Goal: Check status: Check status

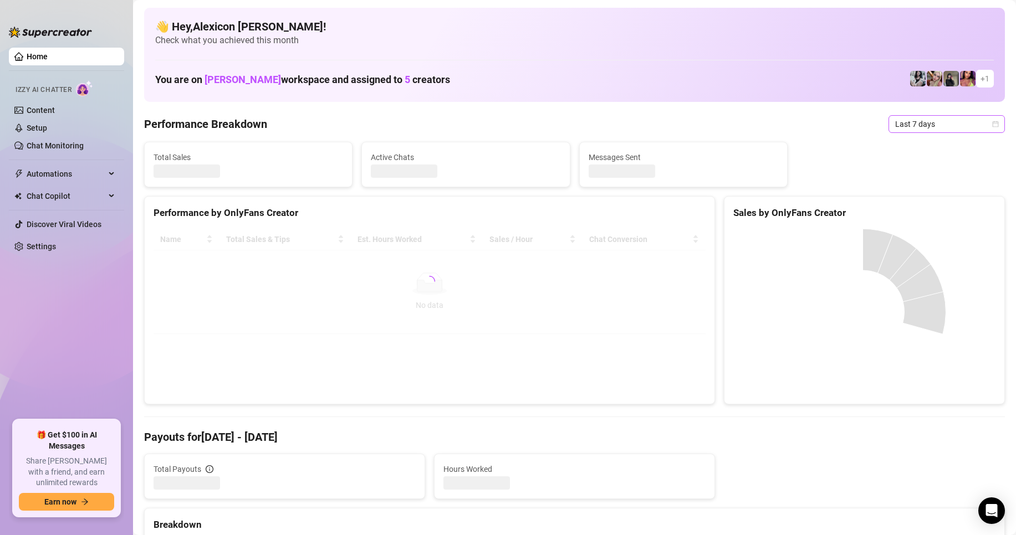
click at [909, 128] on span "Last 7 days" at bounding box center [946, 124] width 103 height 17
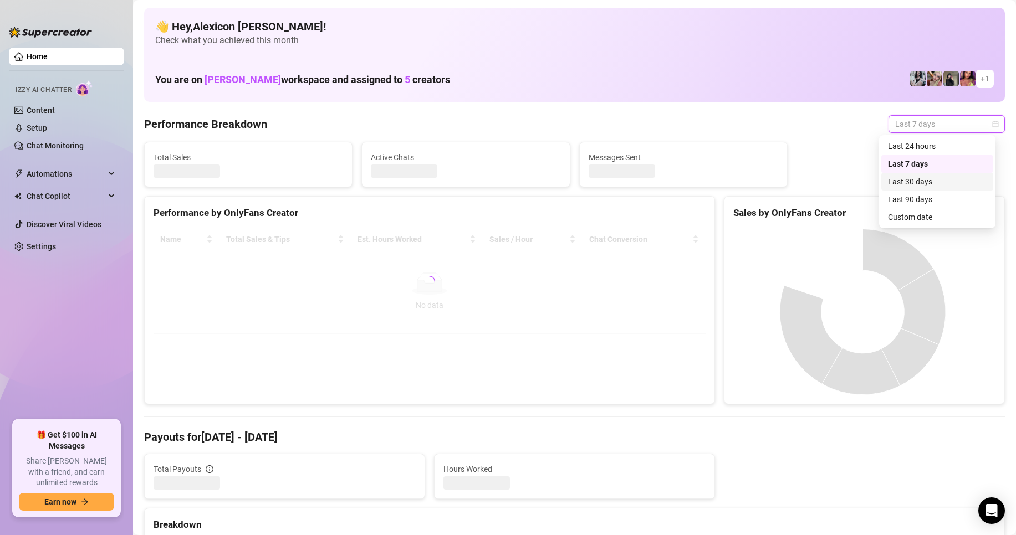
click at [897, 222] on div "Custom date" at bounding box center [937, 217] width 99 height 12
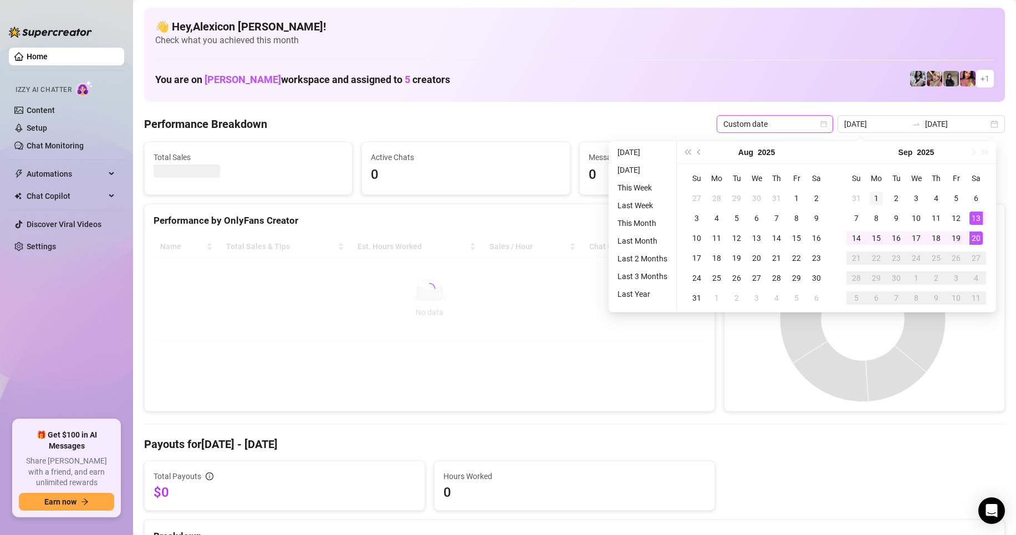
type input "[DATE]"
click at [878, 194] on div "1" at bounding box center [875, 198] width 13 height 13
type input "[DATE]"
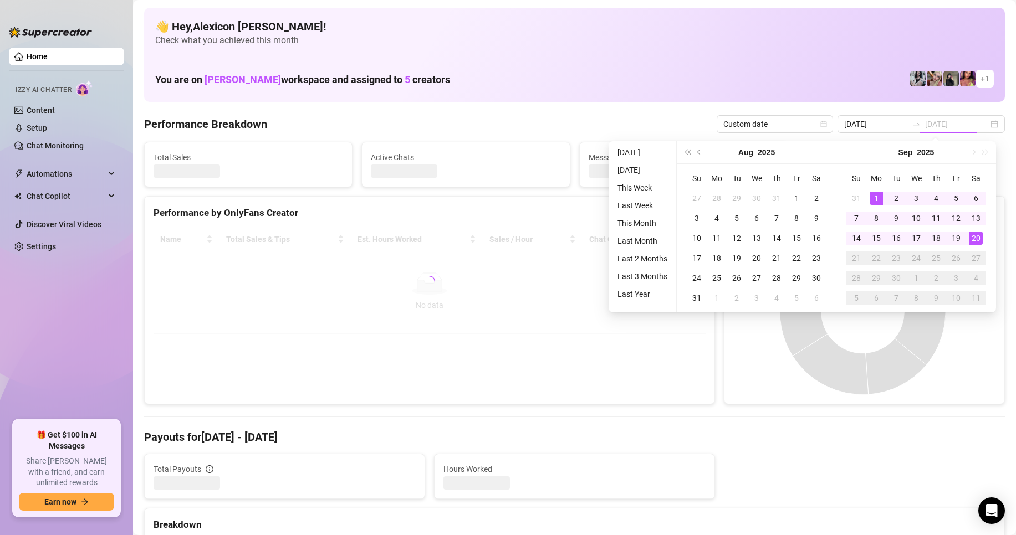
click at [973, 243] on div "20" at bounding box center [975, 238] width 13 height 13
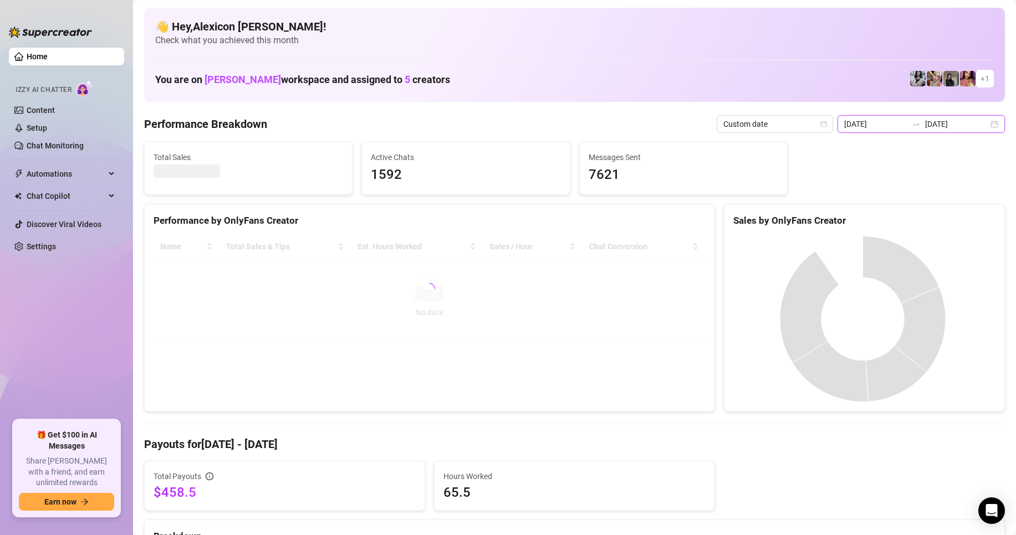
click at [888, 126] on input "[DATE]" at bounding box center [875, 124] width 63 height 12
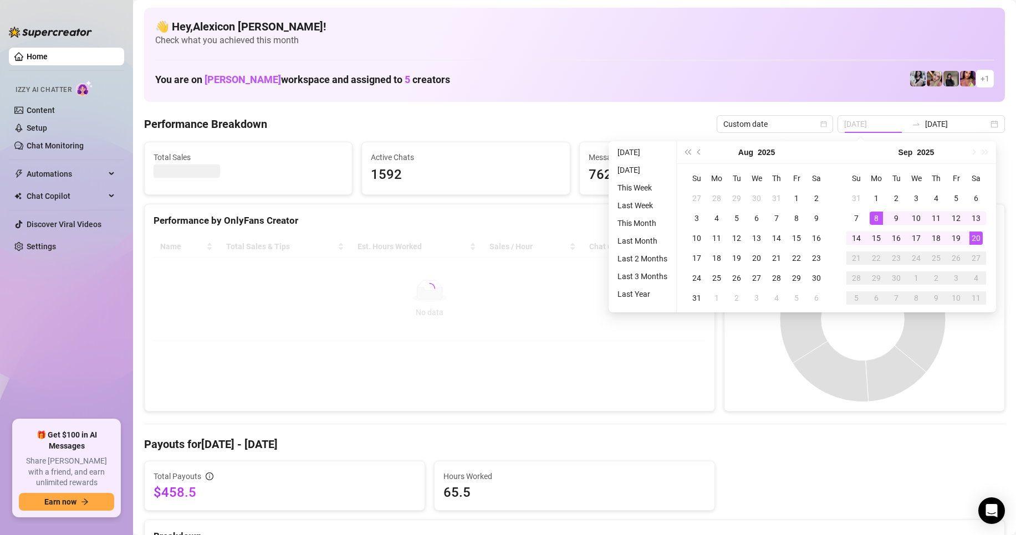
click at [872, 196] on div "1" at bounding box center [875, 198] width 13 height 13
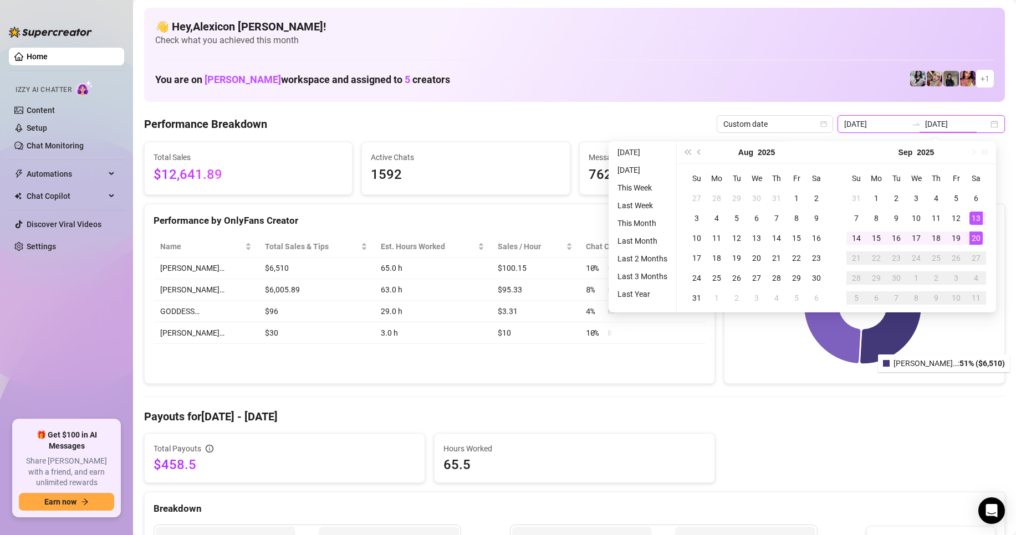
type input "[DATE]"
click at [876, 124] on input "[DATE]" at bounding box center [875, 124] width 63 height 12
type input "[DATE]"
click at [877, 195] on div "1" at bounding box center [875, 198] width 13 height 13
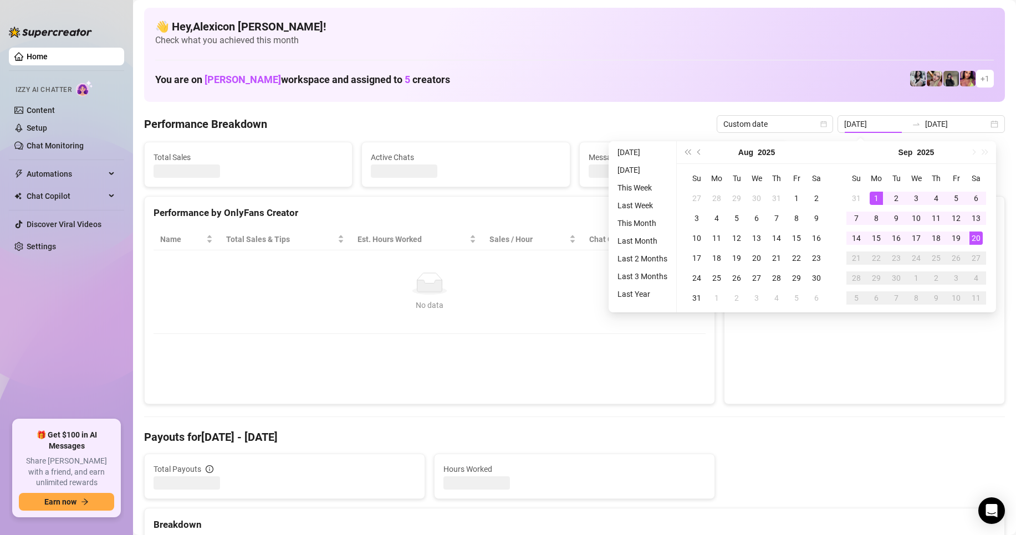
type input "[DATE]"
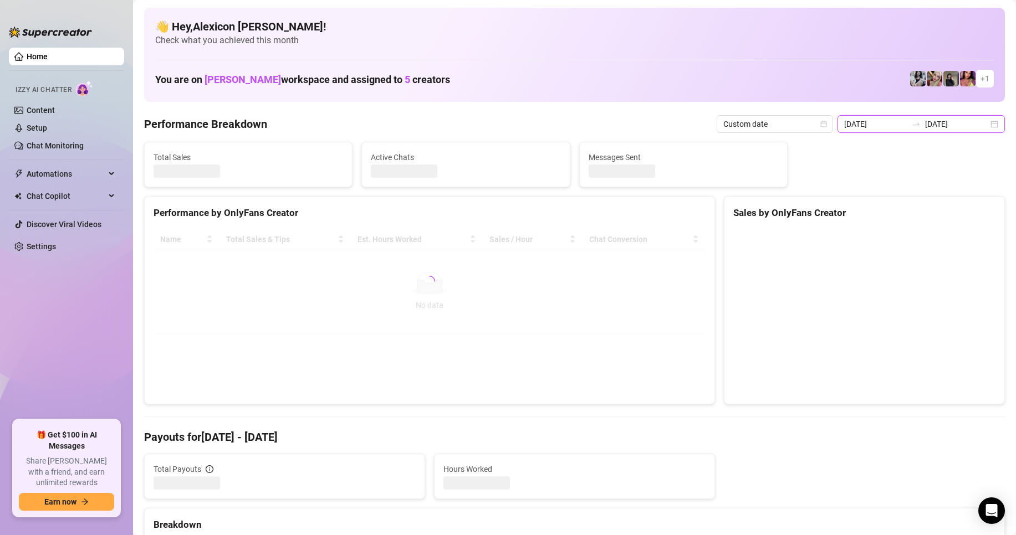
click at [931, 129] on input "[DATE]" at bounding box center [956, 124] width 63 height 12
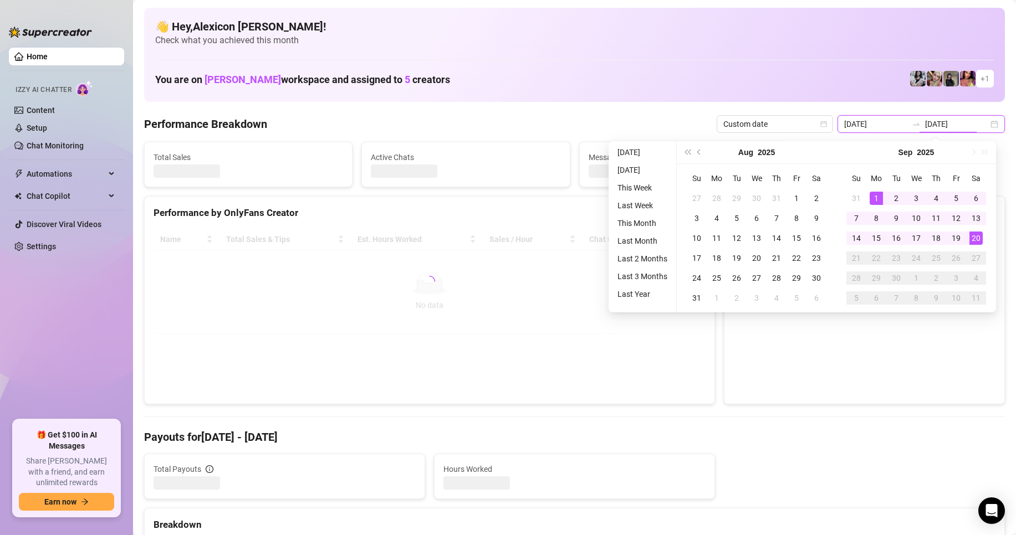
type input "[DATE]"
click at [893, 370] on canvas at bounding box center [862, 312] width 259 height 166
